Goal: Information Seeking & Learning: Learn about a topic

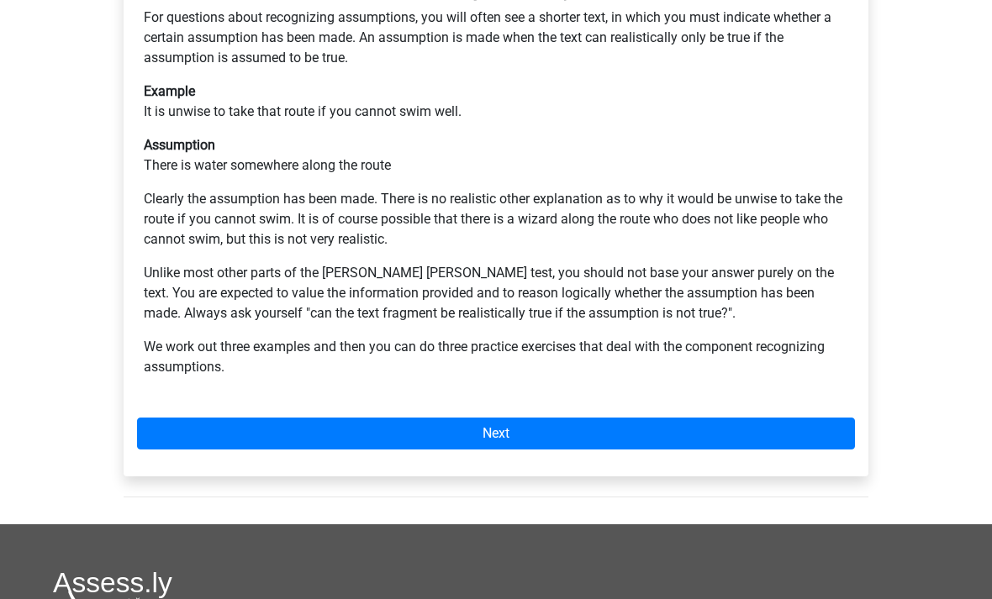
scroll to position [422, 0]
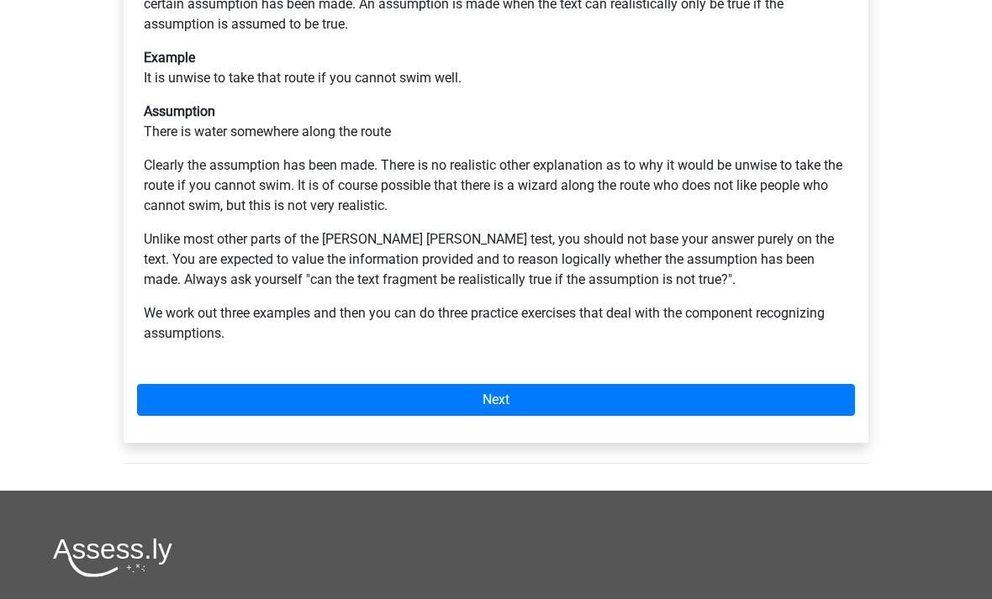
click at [685, 320] on div "[PERSON_NAME] [PERSON_NAME] 1: To recognise assumptions For questions about rec…" at bounding box center [496, 185] width 745 height 515
click at [702, 384] on link "Next" at bounding box center [496, 400] width 718 height 32
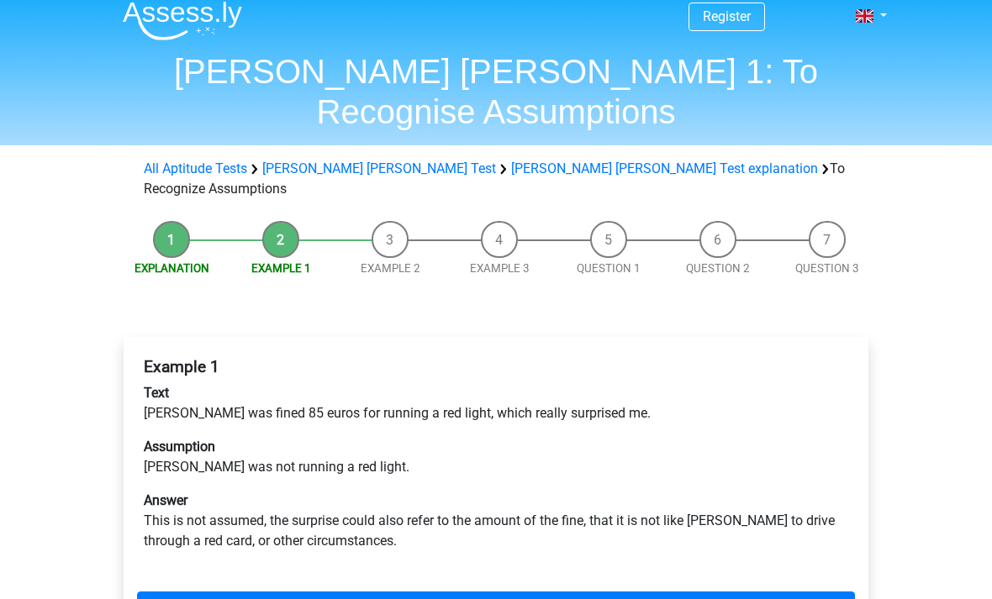
scroll to position [14, 0]
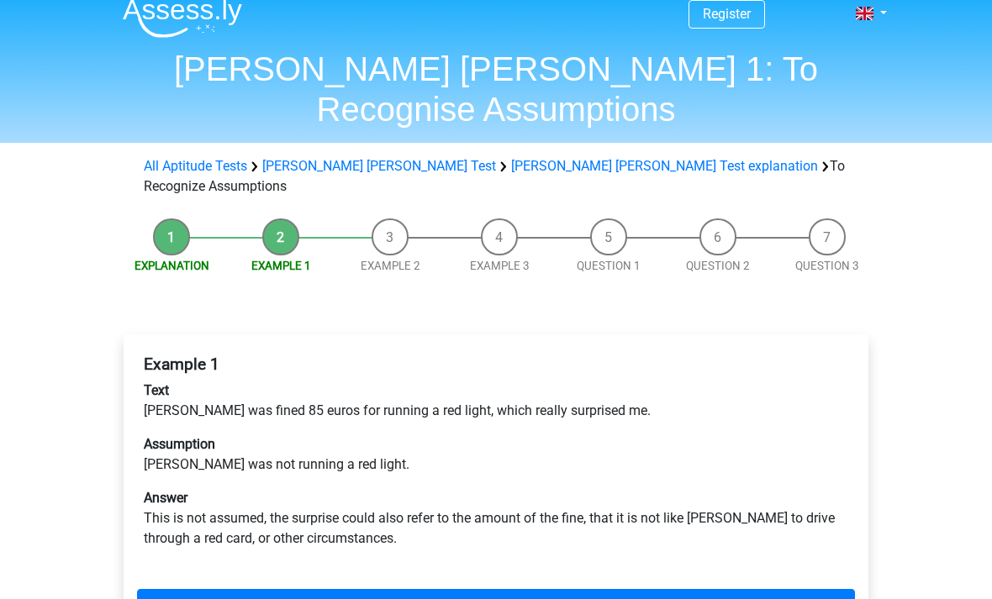
click at [260, 219] on li "Example 1" at bounding box center [280, 247] width 109 height 56
click at [283, 219] on li "Example 1" at bounding box center [280, 247] width 109 height 56
click at [567, 590] on link "Next" at bounding box center [496, 606] width 718 height 32
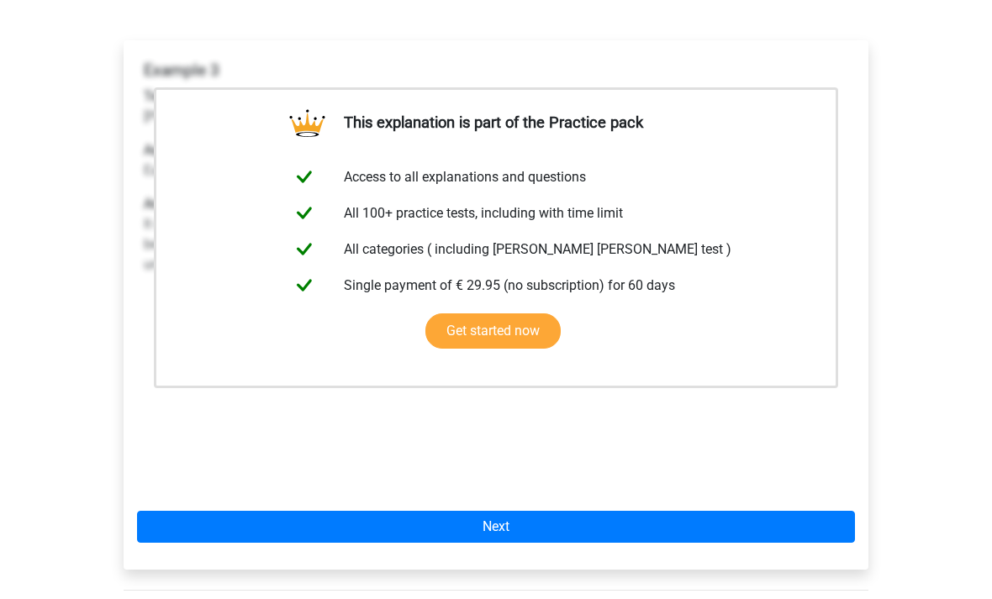
scroll to position [308, 0]
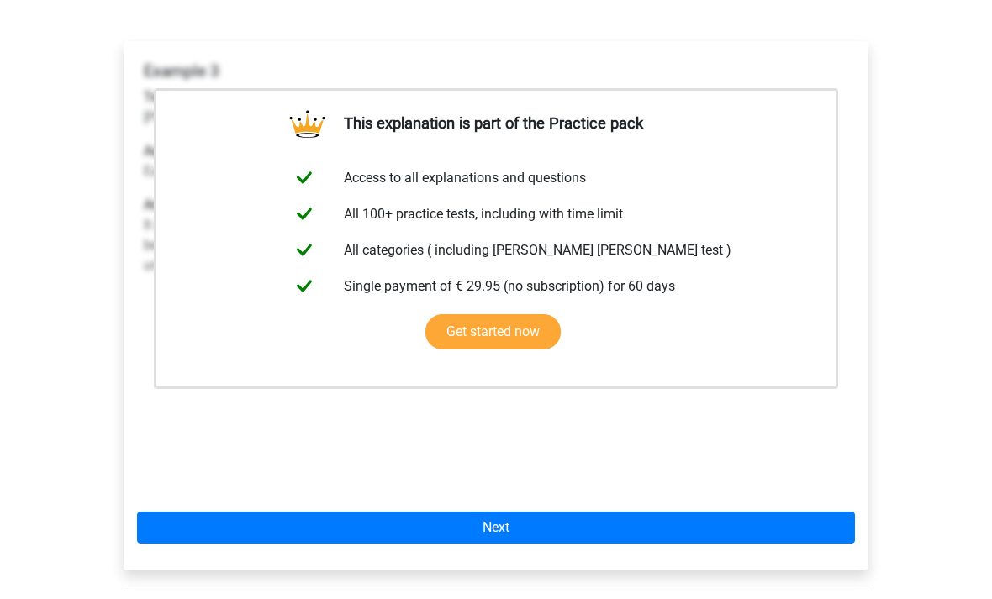
click at [543, 512] on link "Next" at bounding box center [496, 528] width 718 height 32
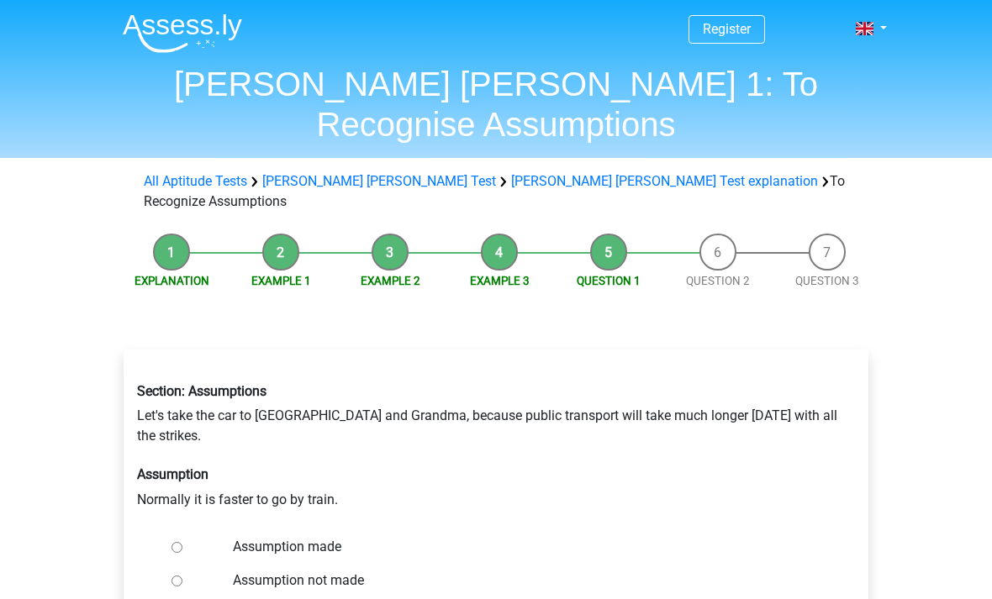
click at [318, 571] on label "Assumption not made" at bounding box center [524, 581] width 582 height 20
click at [182, 576] on input "Assumption not made" at bounding box center [176, 581] width 11 height 11
radio input "true"
click at [368, 533] on form "Assumption made Assumption not made Check" at bounding box center [496, 589] width 718 height 119
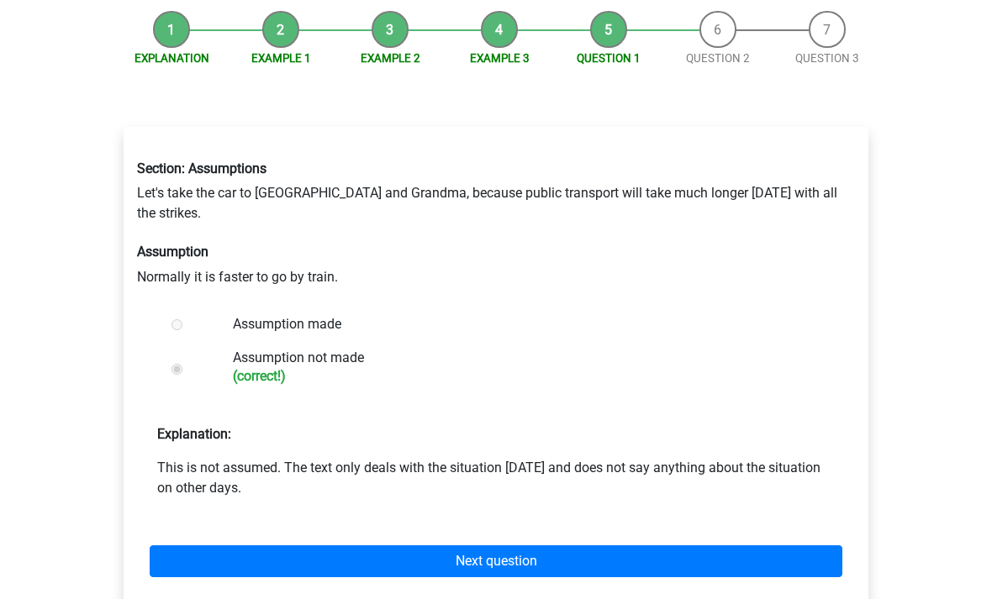
scroll to position [305, 0]
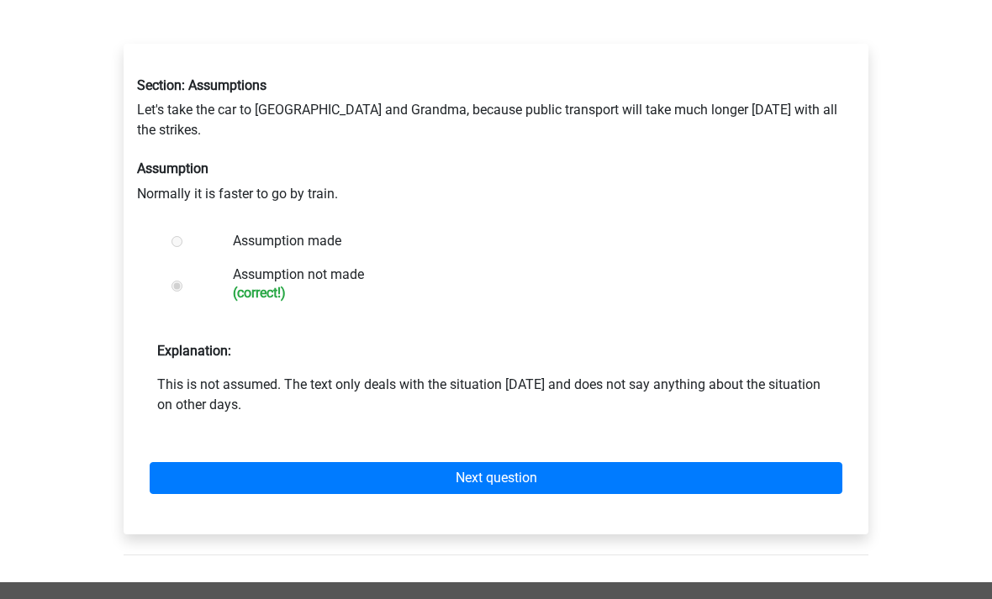
click at [653, 463] on link "Next question" at bounding box center [496, 479] width 693 height 32
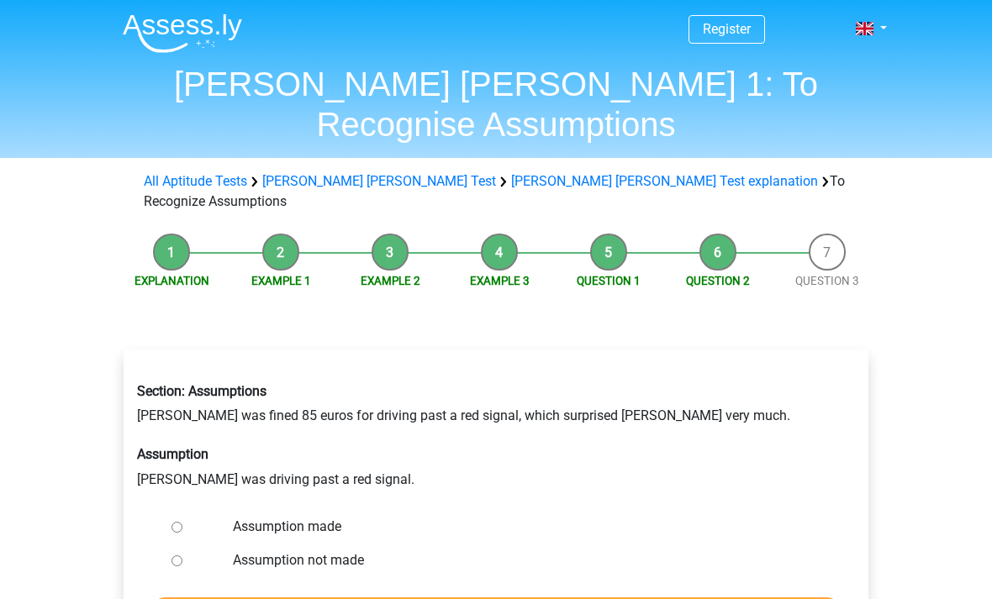
scroll to position [16, 0]
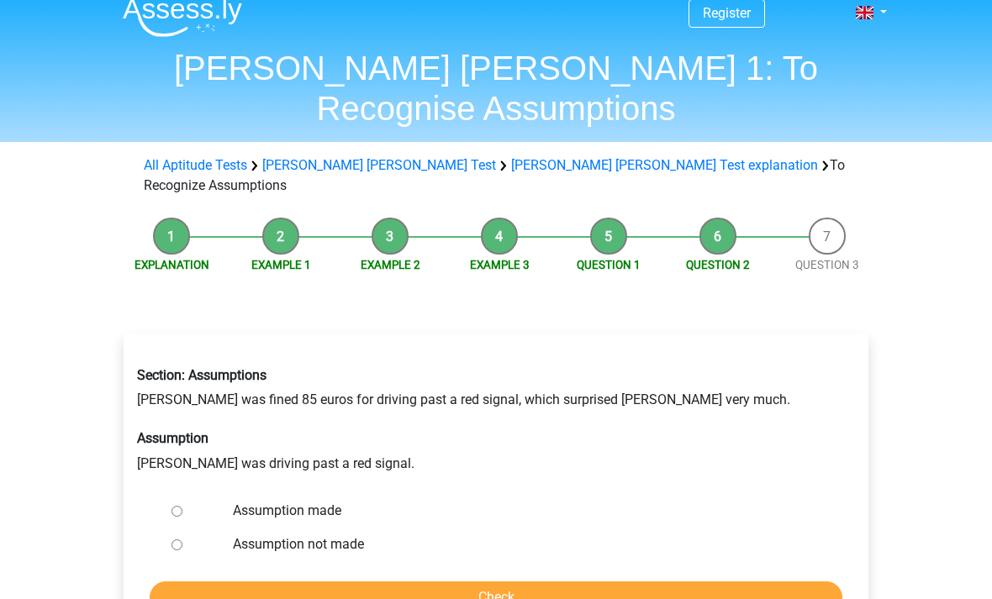
click at [341, 535] on label "Assumption not made" at bounding box center [524, 545] width 582 height 20
click at [182, 540] on input "Assumption not made" at bounding box center [176, 545] width 11 height 11
radio input "true"
click at [405, 582] on input "Check" at bounding box center [496, 598] width 693 height 32
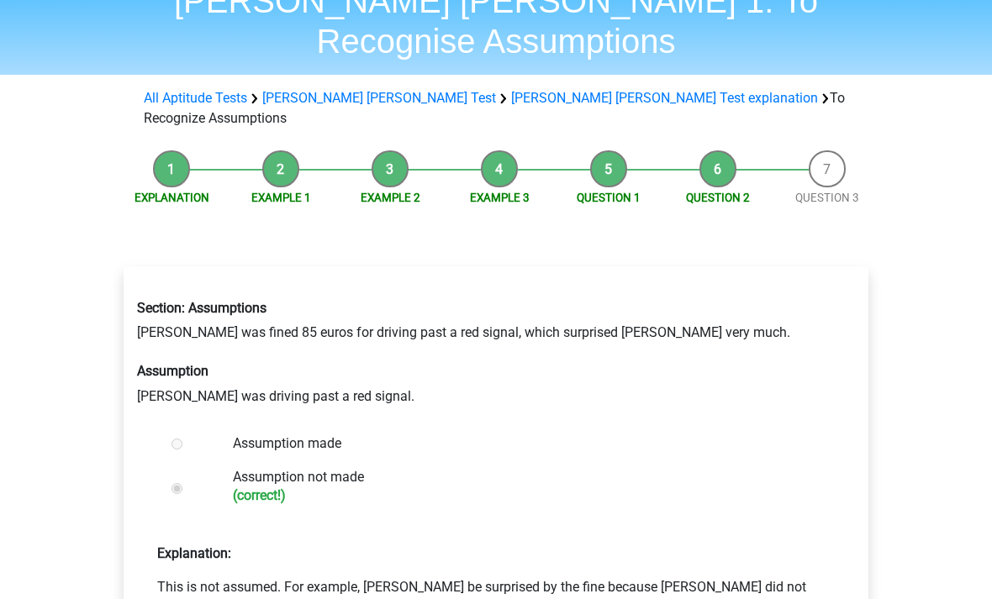
scroll to position [83, 0]
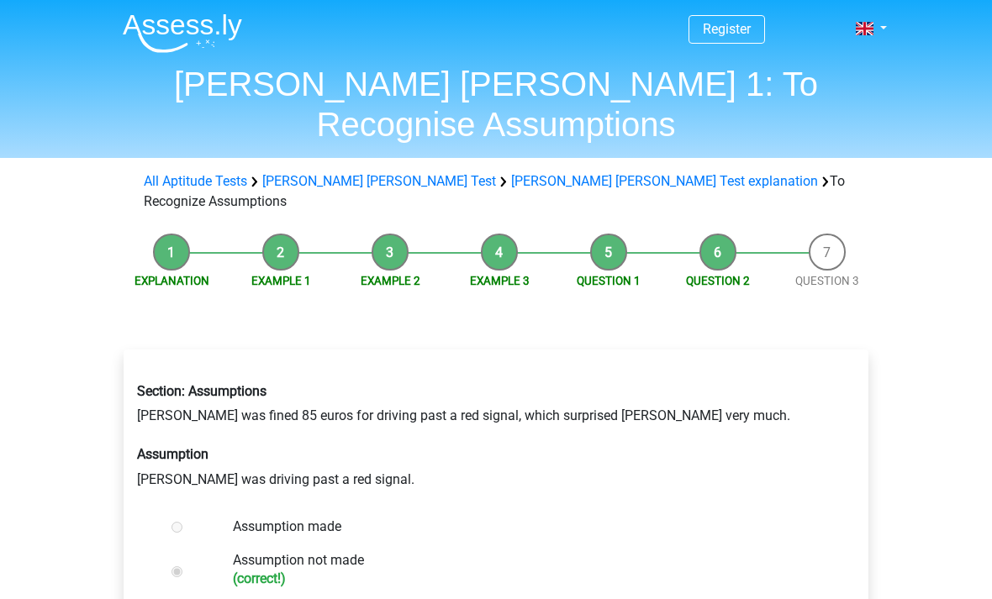
scroll to position [137, 0]
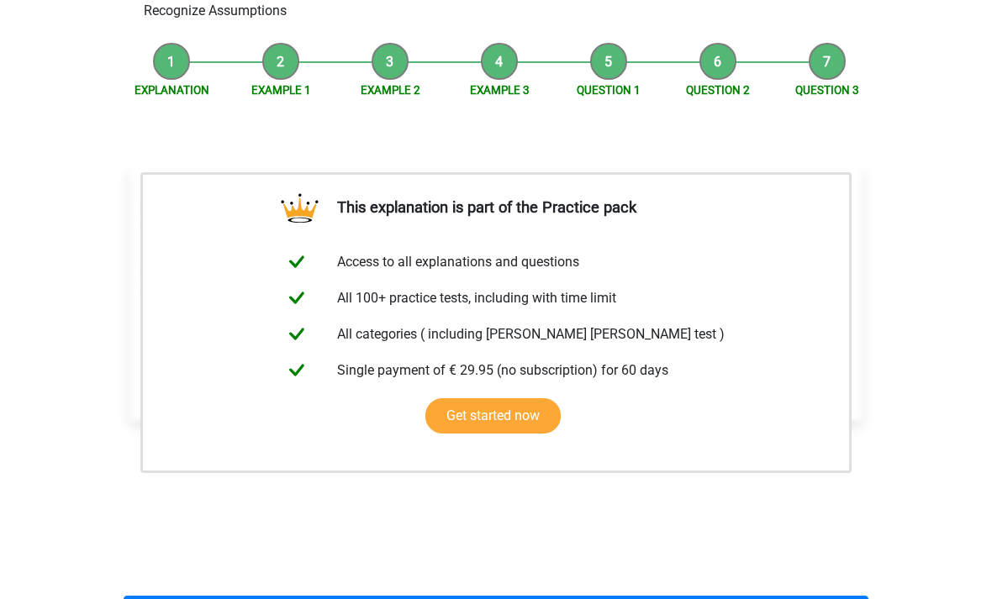
scroll to position [191, 0]
click at [708, 527] on div "This explanation is part of the Practice pack Access to all explanations and qu…" at bounding box center [496, 397] width 772 height 544
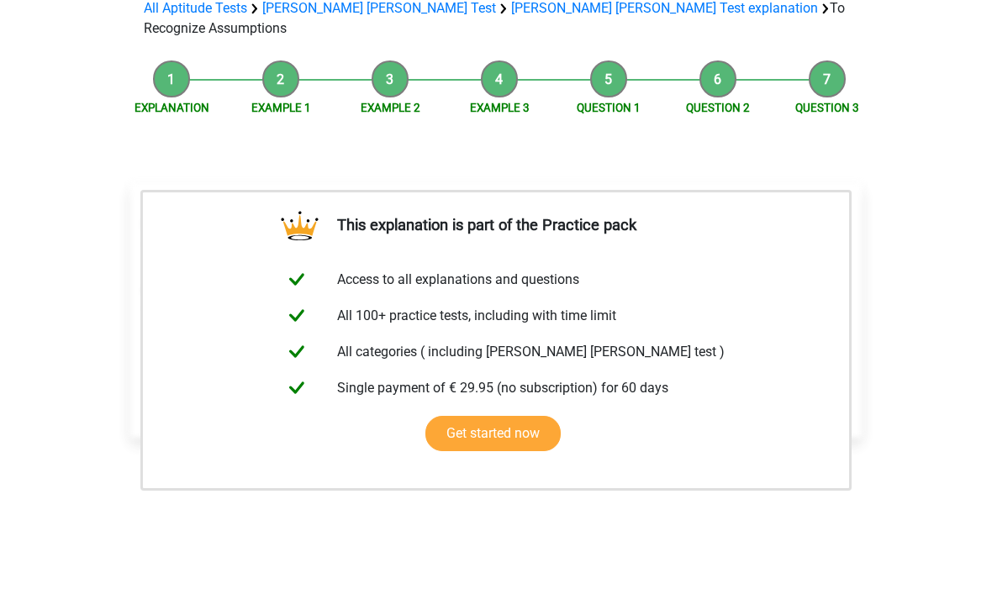
scroll to position [173, 0]
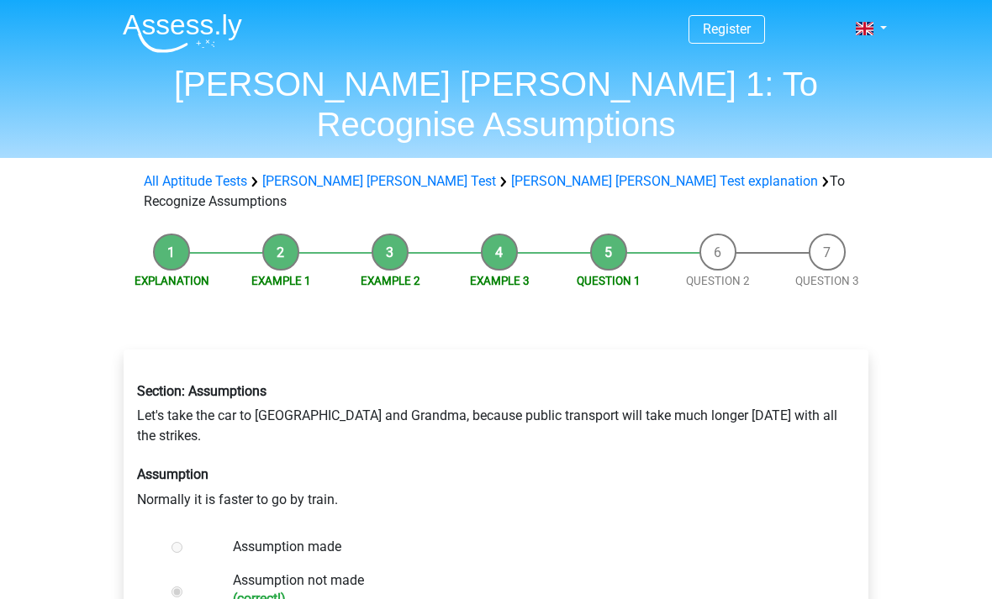
scroll to position [360, 0]
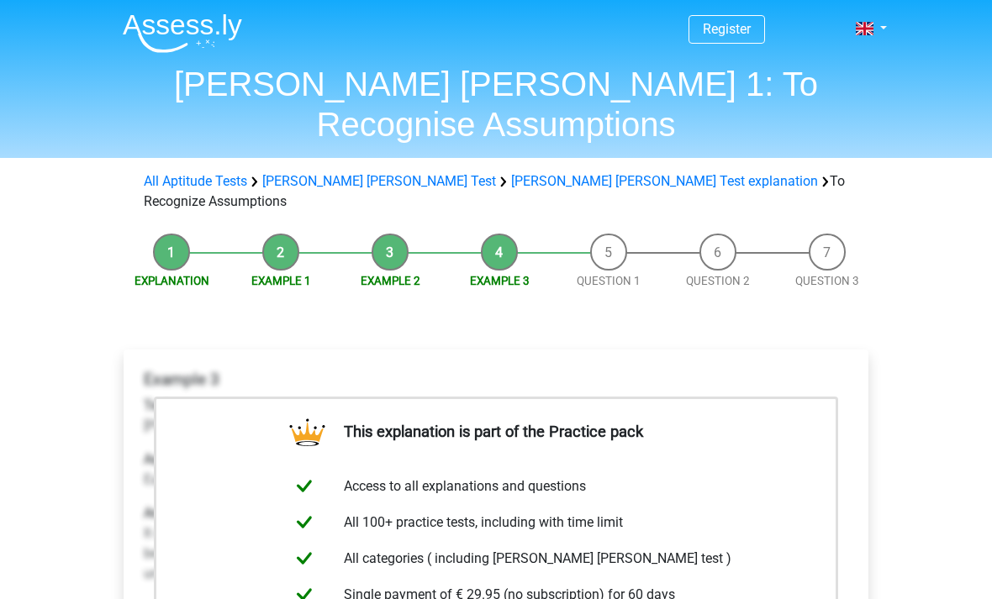
scroll to position [362, 0]
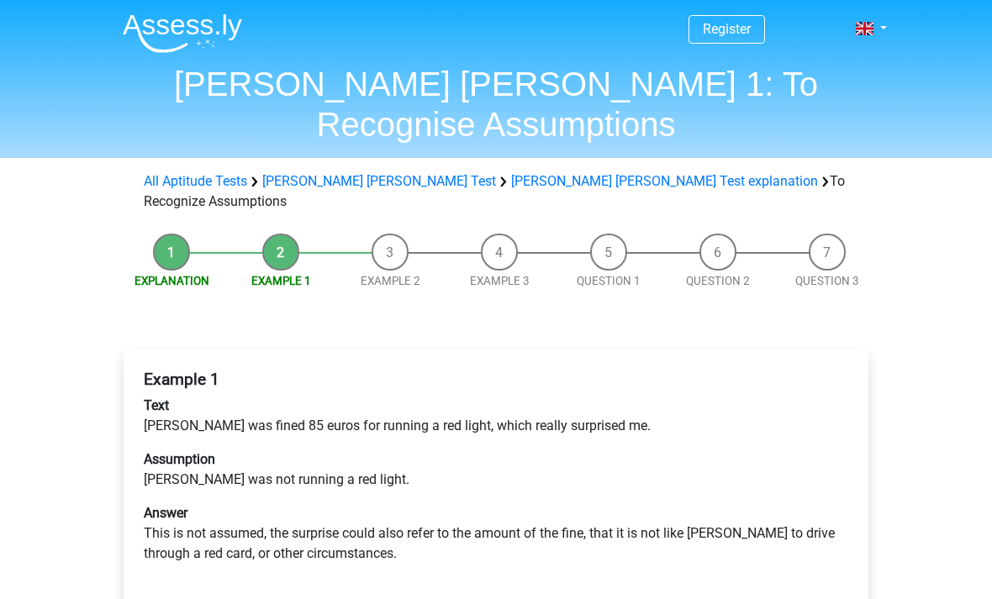
scroll to position [69, 0]
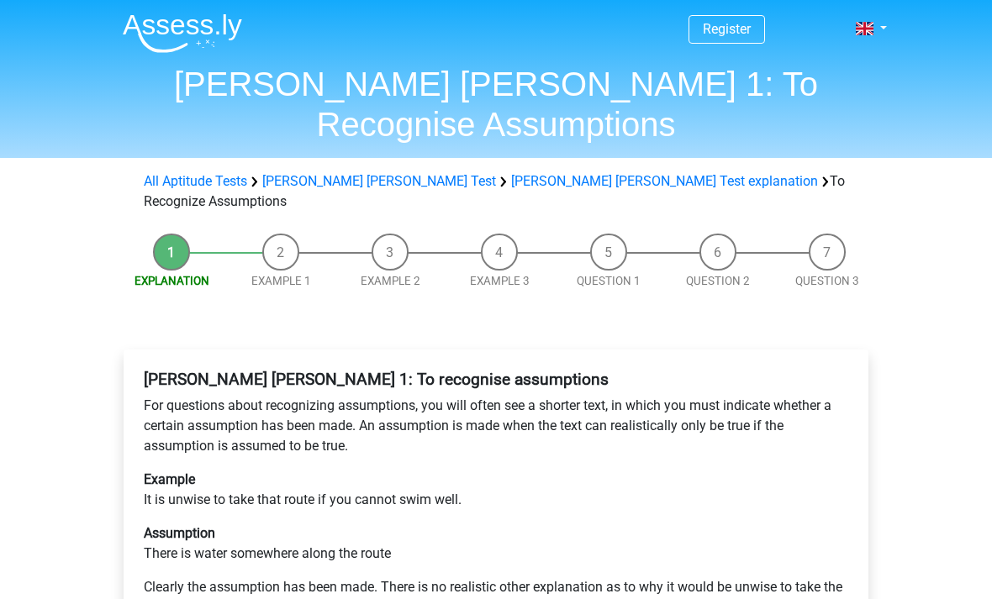
scroll to position [476, 0]
